Goal: Share content: Distribute website content to other platforms or users

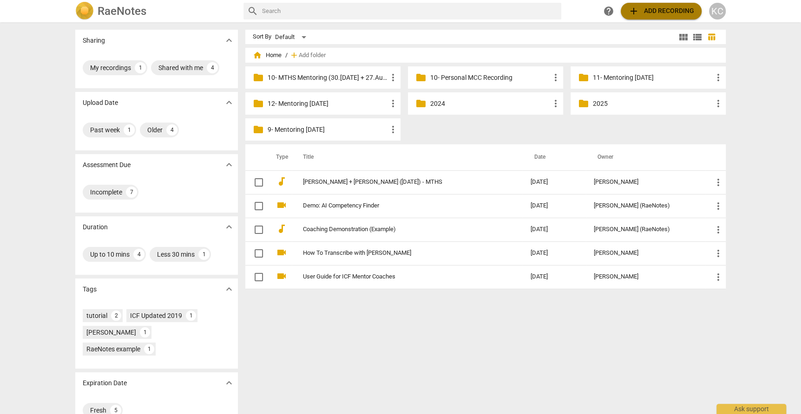
click at [640, 13] on span "add Add recording" at bounding box center [661, 11] width 66 height 11
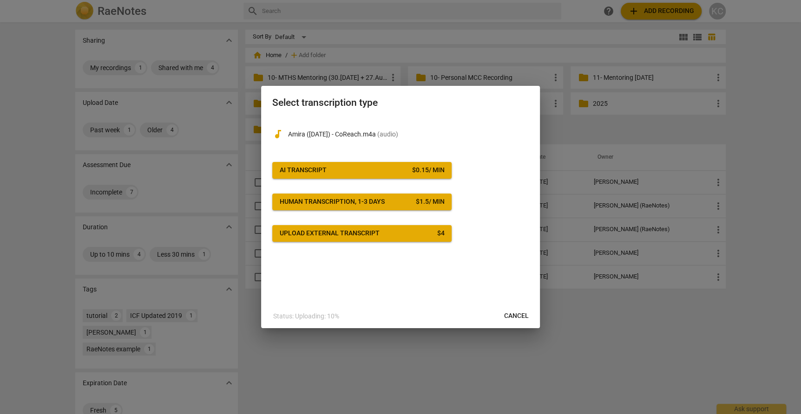
click at [329, 177] on button "AI Transcript $ 0.15 / min" at bounding box center [361, 170] width 179 height 17
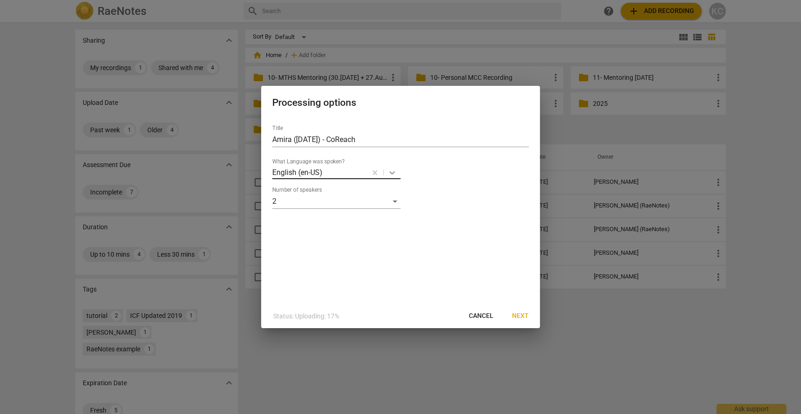
click at [395, 177] on icon at bounding box center [392, 172] width 9 height 9
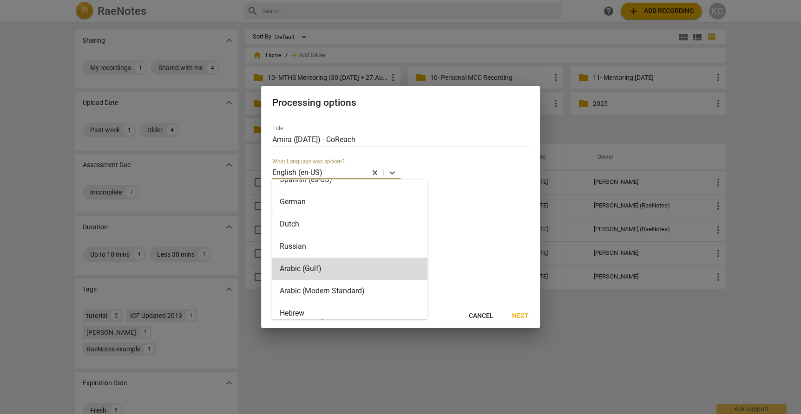
scroll to position [181, 0]
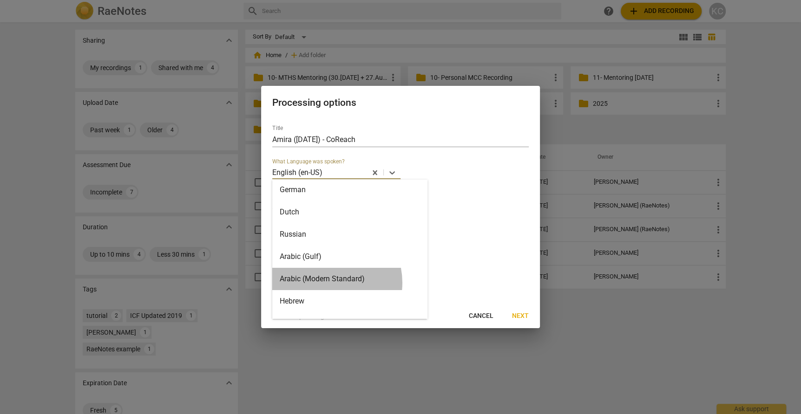
click at [324, 282] on div "Arabic (Modern Standard)" at bounding box center [349, 279] width 155 height 22
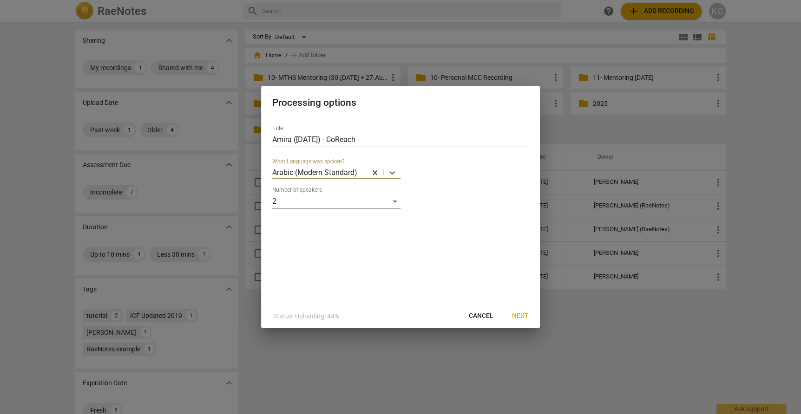
click at [523, 313] on span "Next" at bounding box center [520, 316] width 17 height 9
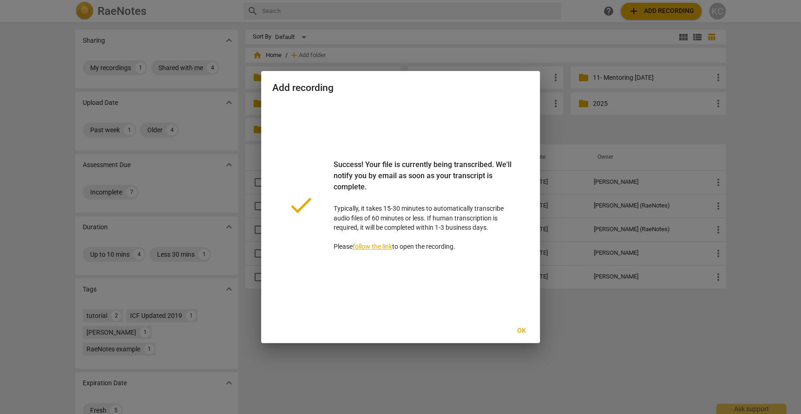
click at [516, 329] on span "Ok" at bounding box center [521, 331] width 15 height 9
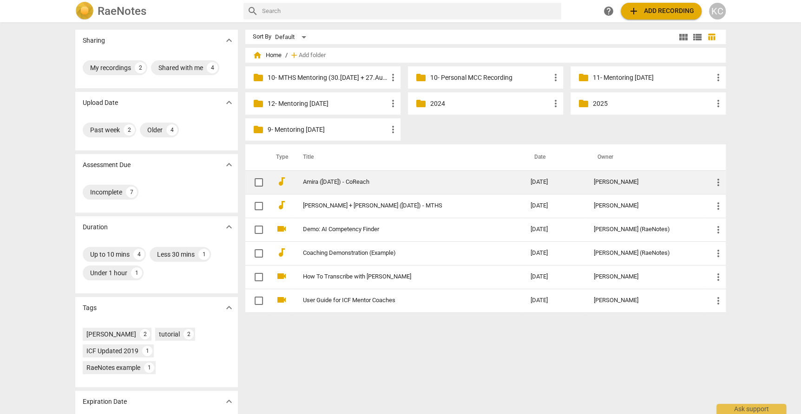
click at [405, 178] on td "Amira ([DATE]) - CoReach" at bounding box center [407, 183] width 231 height 24
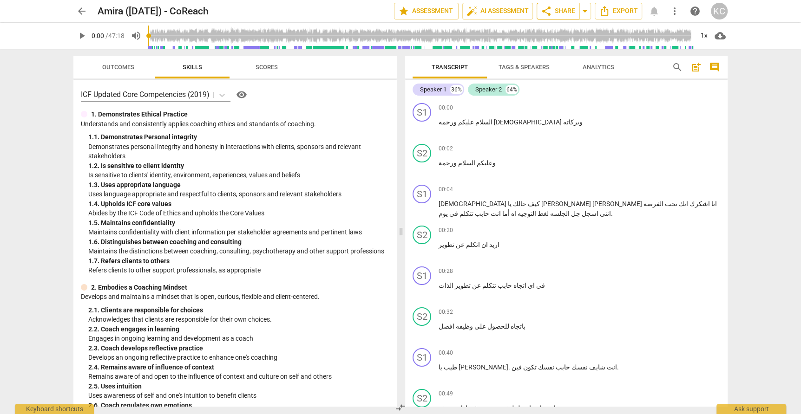
click at [550, 8] on span "share" at bounding box center [546, 11] width 11 height 11
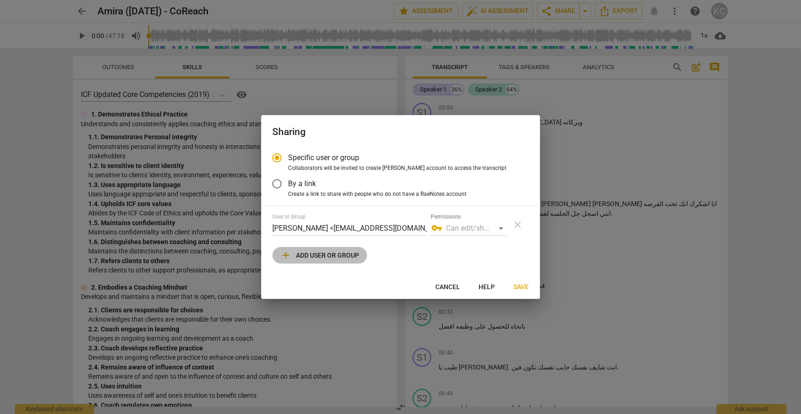
click at [313, 254] on span "add Add user or group" at bounding box center [319, 255] width 79 height 11
radio input "false"
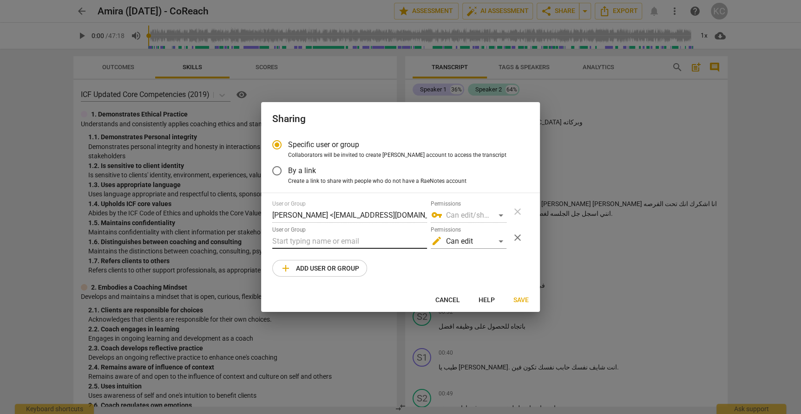
click at [313, 241] on input "text" at bounding box center [349, 241] width 155 height 15
paste input "[EMAIL_ADDRESS][DOMAIN_NAME]"
type input "[EMAIL_ADDRESS][DOMAIN_NAME]"
click at [493, 242] on div "edit Can edit" at bounding box center [469, 241] width 76 height 15
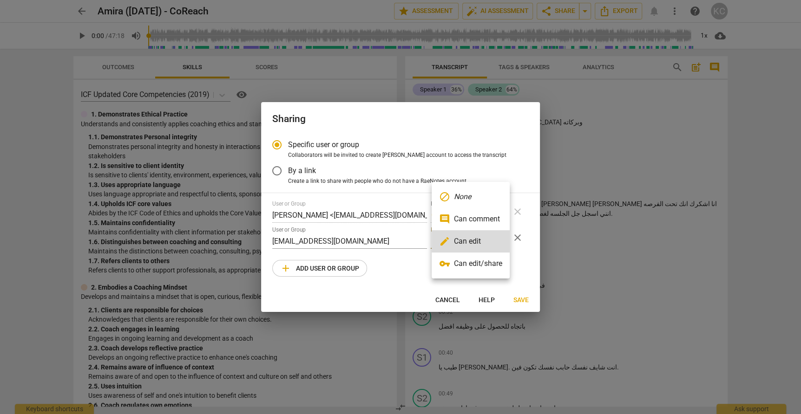
click at [493, 242] on li "edit Can edit" at bounding box center [471, 241] width 78 height 22
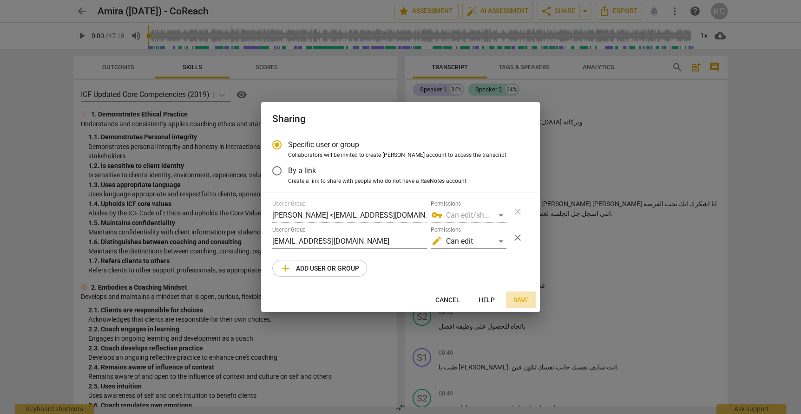
click at [519, 303] on span "Save" at bounding box center [520, 300] width 15 height 9
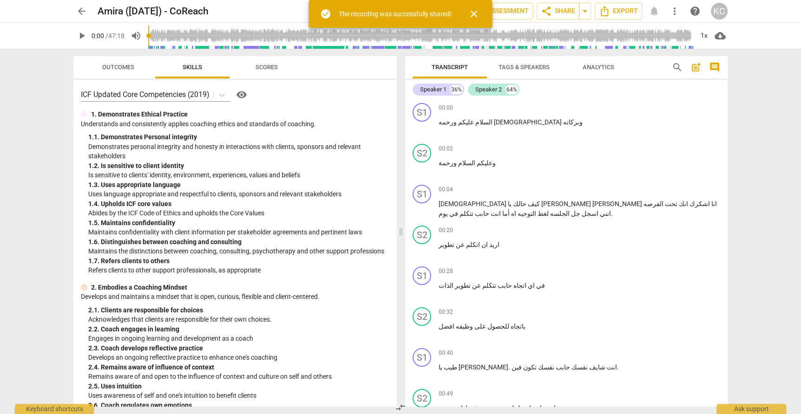
radio input "false"
type input "[PERSON_NAME] <[EMAIL_ADDRESS][DOMAIN_NAME]>"
click at [78, 11] on span "arrow_back" at bounding box center [81, 11] width 11 height 11
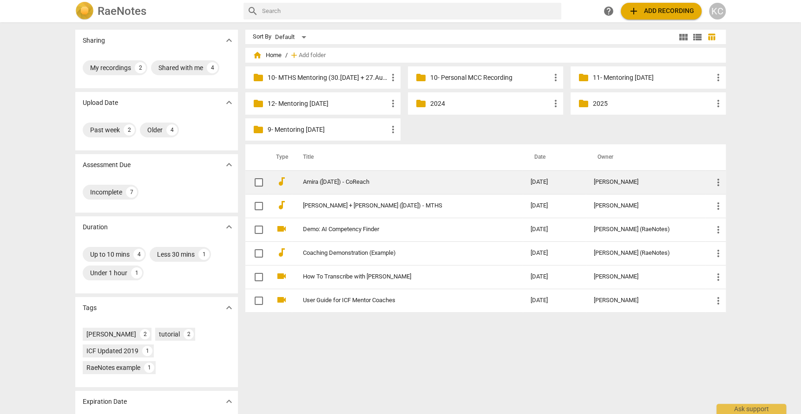
click at [386, 190] on td "Amira ([DATE]) - CoReach" at bounding box center [407, 183] width 231 height 24
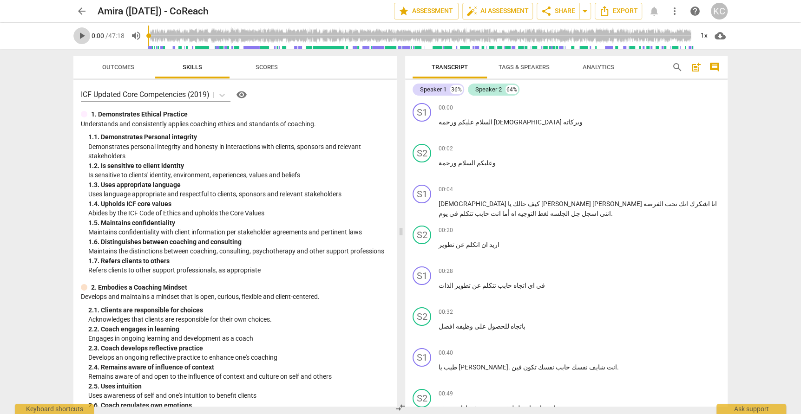
click at [82, 35] on span "play_arrow" at bounding box center [81, 35] width 11 height 11
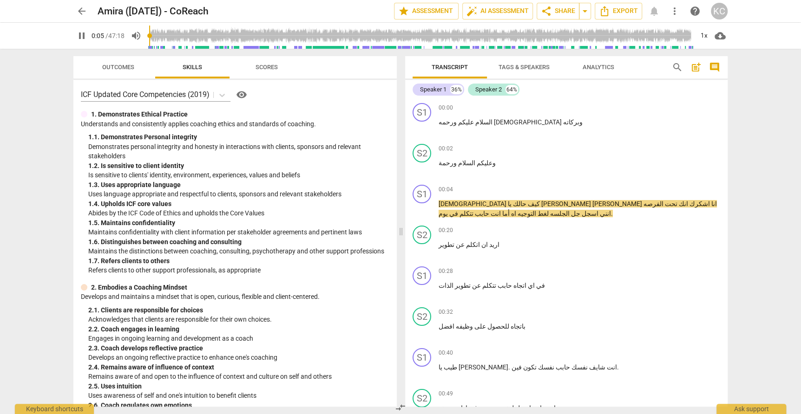
click at [82, 35] on span "pause" at bounding box center [81, 35] width 11 height 11
type input "6"
click at [545, 67] on span "Tags & Speakers" at bounding box center [524, 67] width 51 height 7
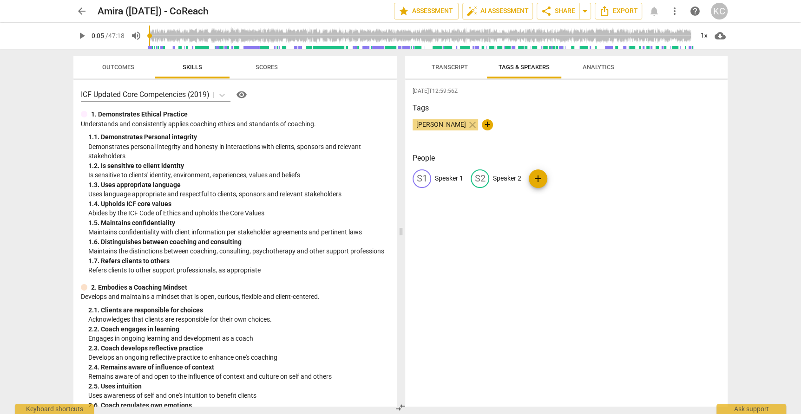
click at [452, 176] on p "Speaker 1" at bounding box center [449, 179] width 28 height 10
type input "Coach [PERSON_NAME]"
click at [571, 178] on p "Speaker 2" at bounding box center [567, 179] width 28 height 10
type input "Ammar"
click at [660, 110] on h3 "Tags" at bounding box center [567, 108] width 308 height 11
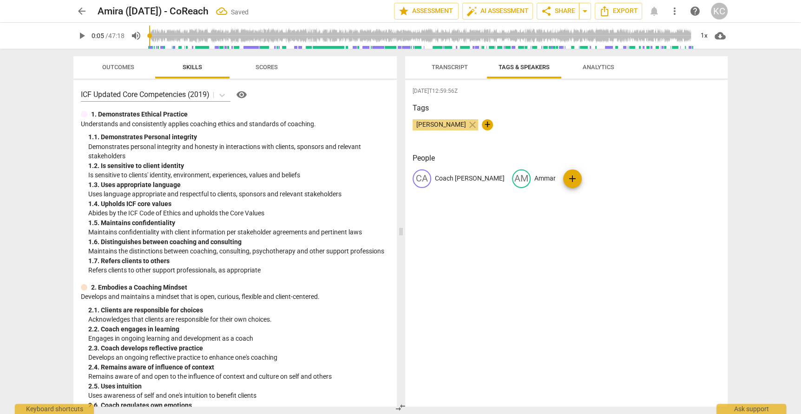
click at [444, 67] on span "Transcript" at bounding box center [450, 67] width 36 height 7
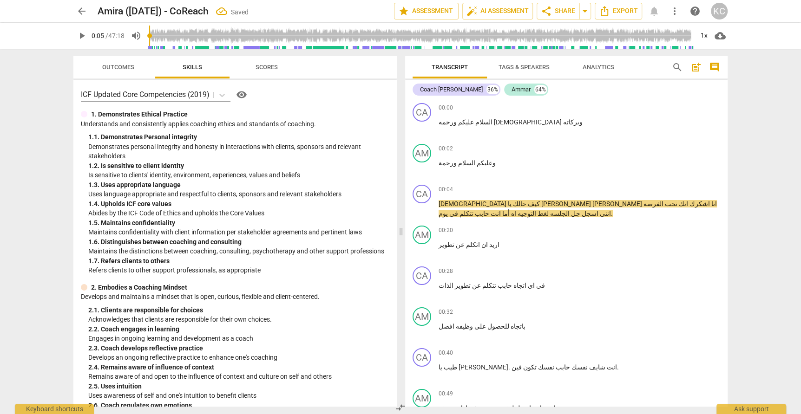
click at [87, 13] on span "arrow_back" at bounding box center [81, 11] width 17 height 11
